Goal: Information Seeking & Learning: Learn about a topic

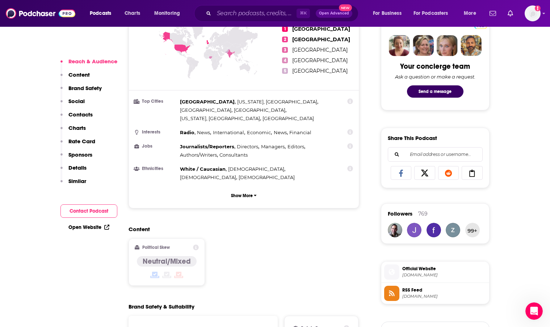
scroll to position [357, 0]
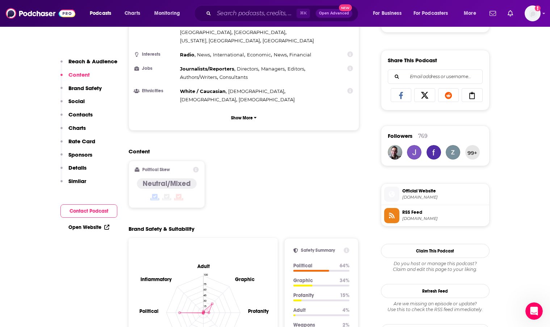
scroll to position [0, 0]
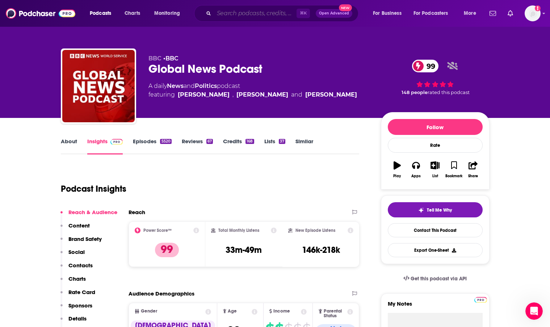
click at [232, 14] on input "Search podcasts, credits, & more..." at bounding box center [255, 14] width 83 height 12
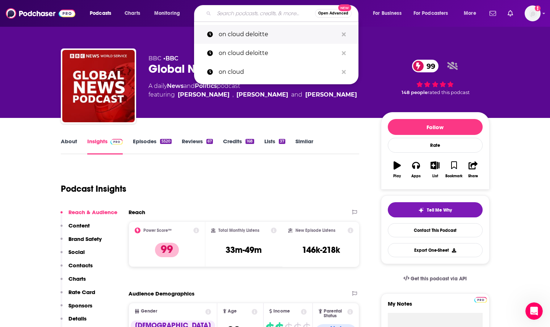
click at [236, 36] on p "on cloud deloitte" at bounding box center [278, 34] width 119 height 19
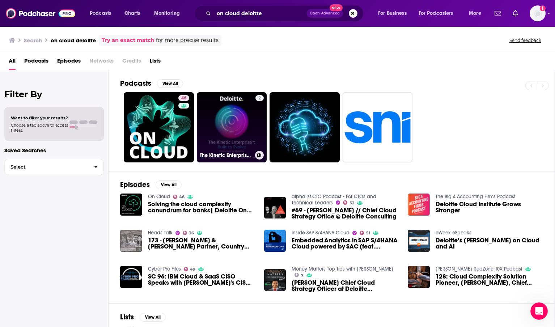
click at [225, 148] on link "2 The Kinetic Enterprise(tm): Built to Evolve, Presented by Deloitte" at bounding box center [232, 127] width 70 height 70
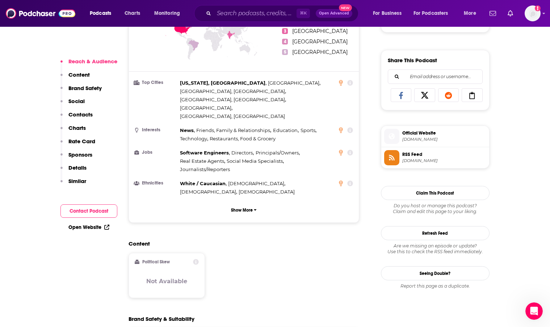
scroll to position [434, 0]
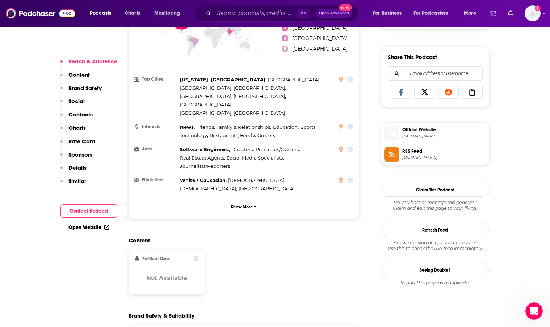
click at [414, 128] on span "Official Website" at bounding box center [444, 130] width 84 height 7
